Goal: Navigation & Orientation: Find specific page/section

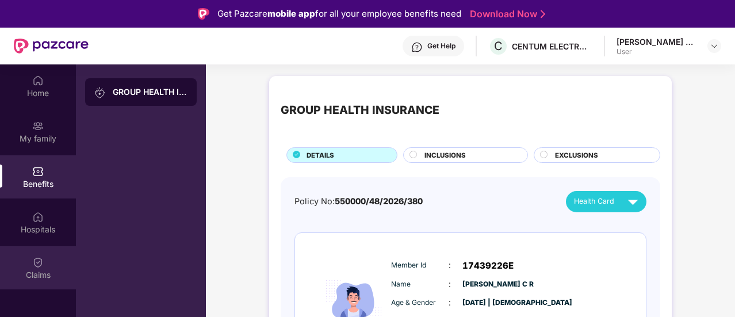
click at [37, 266] on img at bounding box center [38, 263] width 12 height 12
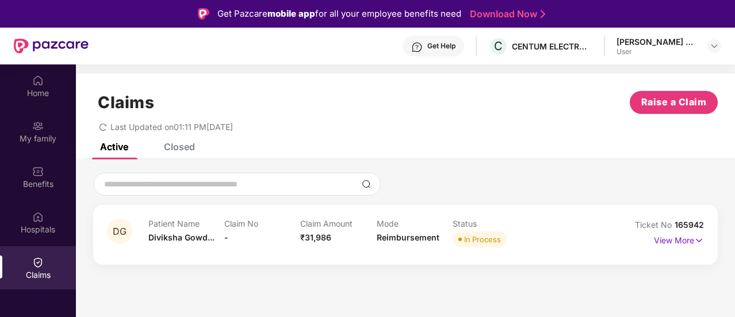
click at [479, 239] on div "In Process" at bounding box center [482, 240] width 37 height 12
click at [684, 237] on p "View More" at bounding box center [679, 239] width 50 height 16
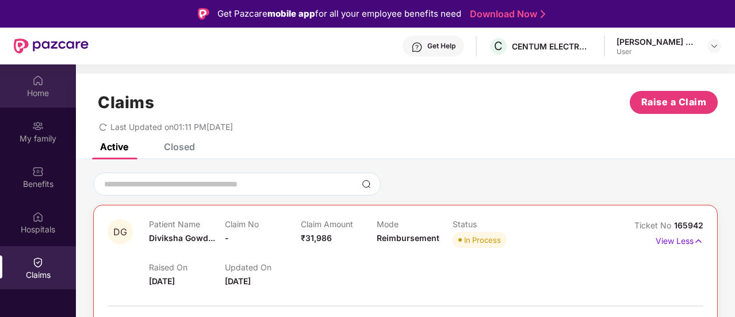
click at [48, 95] on div "Home" at bounding box center [38, 93] width 76 height 12
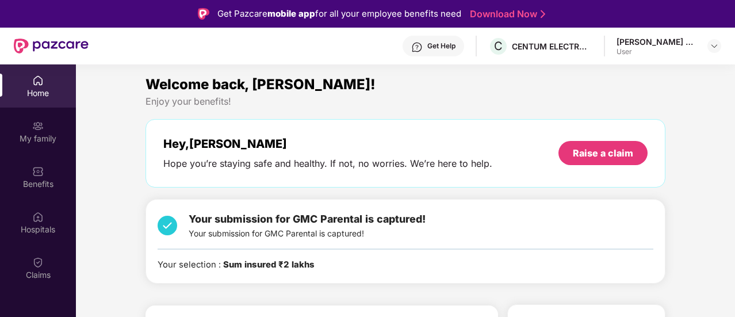
scroll to position [192, 0]
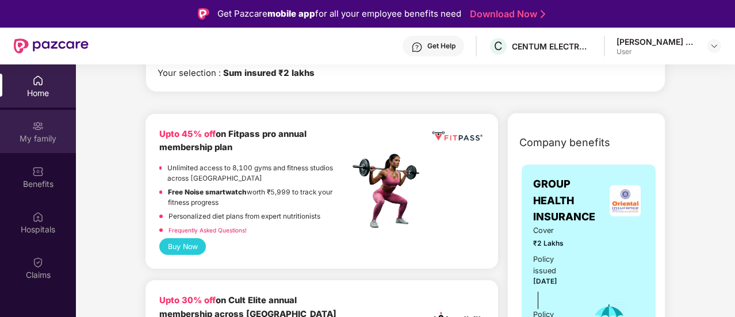
click at [35, 136] on div "My family" at bounding box center [38, 139] width 76 height 12
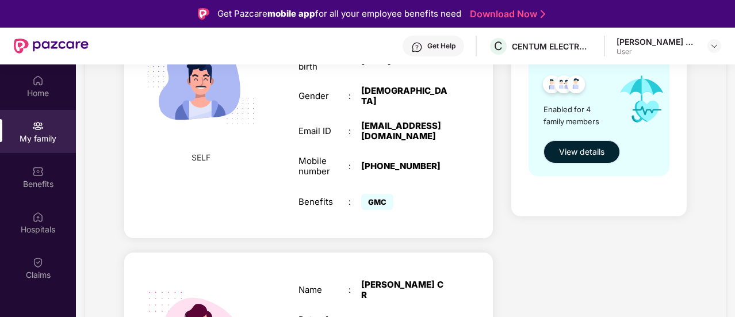
click at [587, 151] on span "View details" at bounding box center [581, 152] width 45 height 13
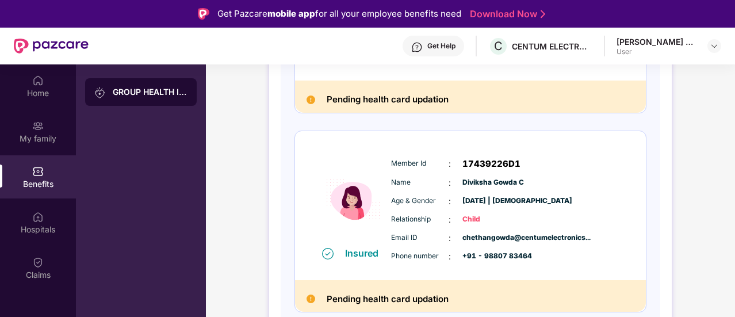
scroll to position [0, 0]
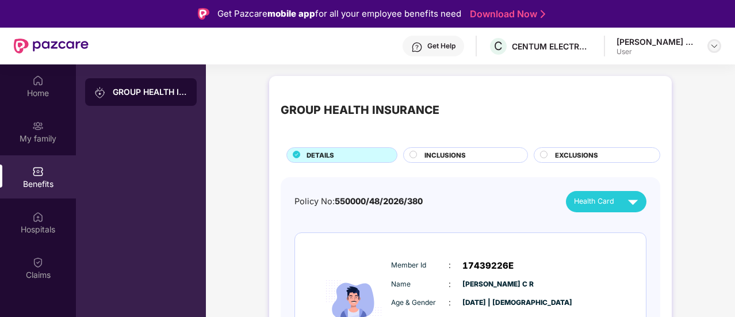
click at [720, 44] on div at bounding box center [714, 46] width 14 height 14
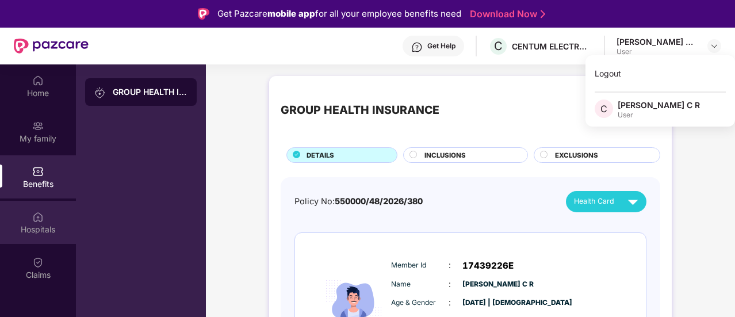
click at [41, 209] on div "Hospitals" at bounding box center [38, 222] width 76 height 43
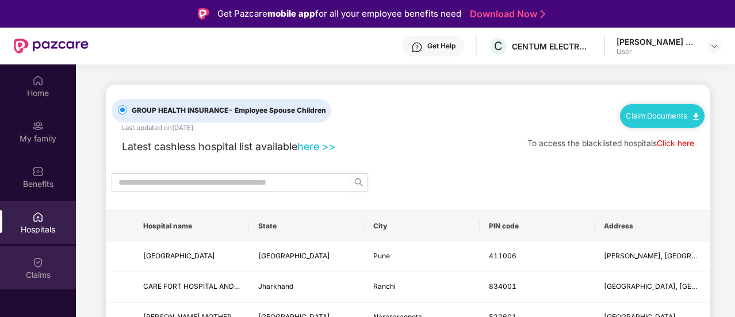
click at [21, 266] on div "Claims" at bounding box center [38, 267] width 76 height 43
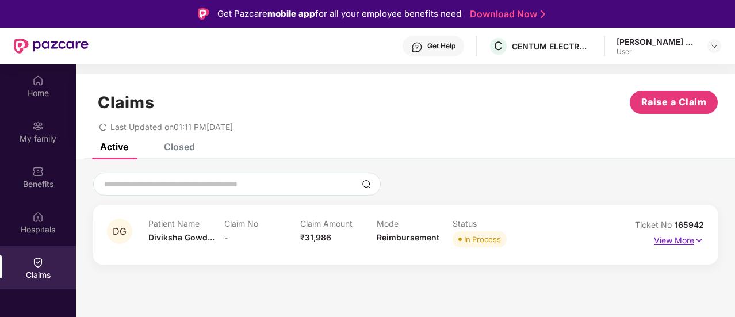
click at [686, 236] on p "View More" at bounding box center [679, 239] width 50 height 16
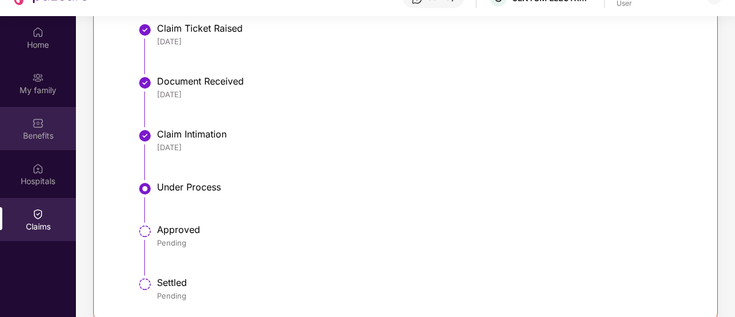
scroll to position [64, 0]
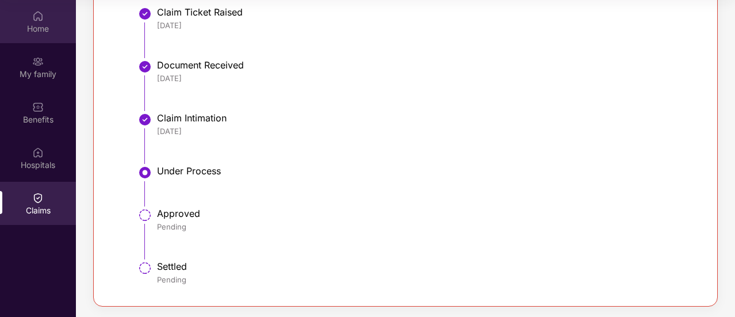
click at [56, 33] on div "Home" at bounding box center [38, 29] width 76 height 12
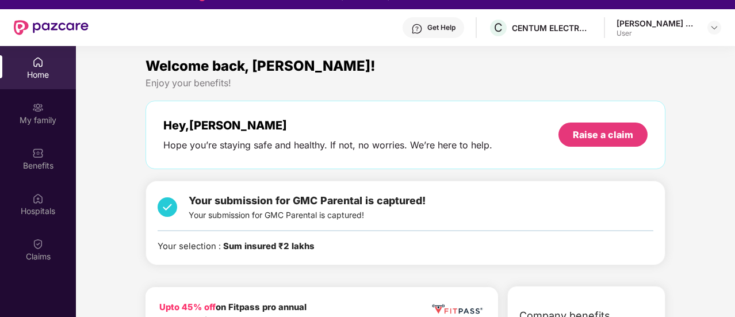
scroll to position [0, 0]
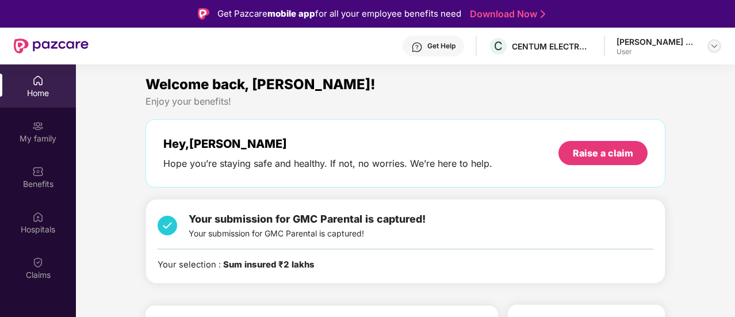
click at [716, 49] on img at bounding box center [714, 45] width 9 height 9
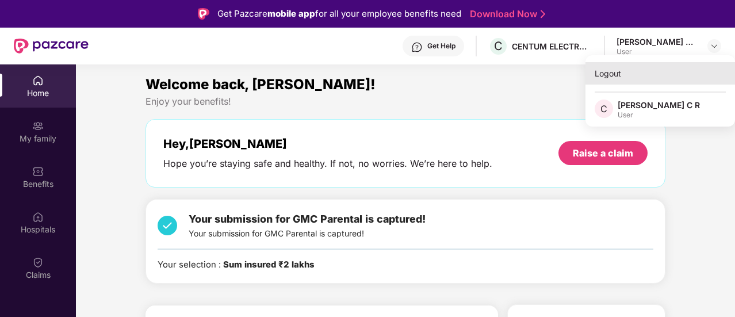
click at [600, 74] on div "Logout" at bounding box center [661, 73] width 150 height 22
